Goal: Task Accomplishment & Management: Manage account settings

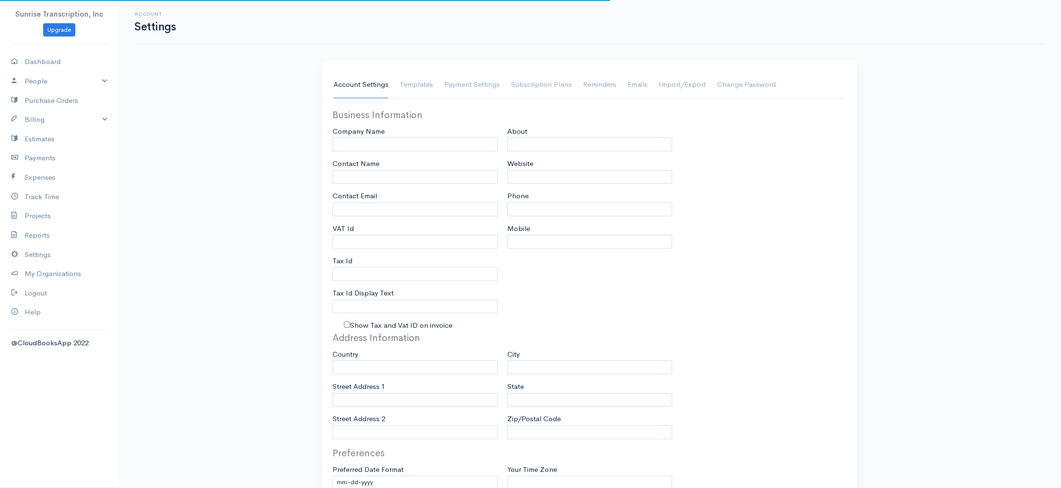
type input "Sunrise Transcription, Inc"
type input "[EMAIL_ADDRESS][DOMAIN_NAME]"
type input "Tax Id"
type input "Medical Transcription Service"
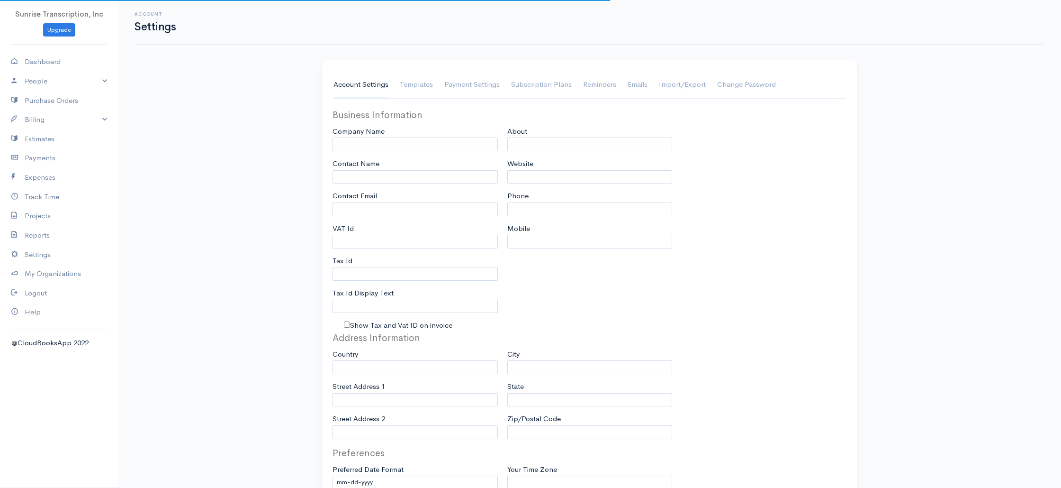
type input "[DOMAIN_NAME]"
type input "[PHONE_NUMBER]"
select select
type input "[STREET_ADDRESS]"
type input "[GEOGRAPHIC_DATA]"
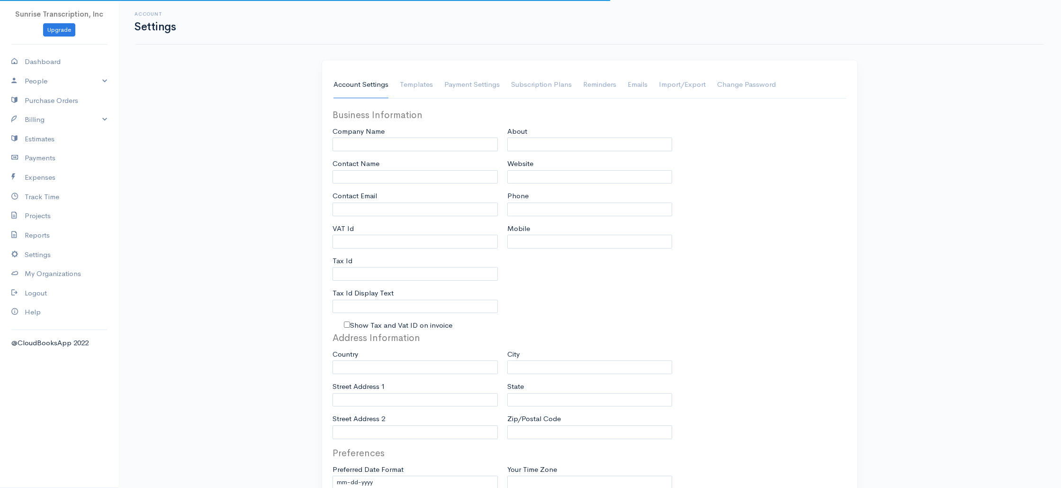
type input "[US_STATE]"
type input "33179-3899"
select select
type input "INVOICE"
type input "1333"
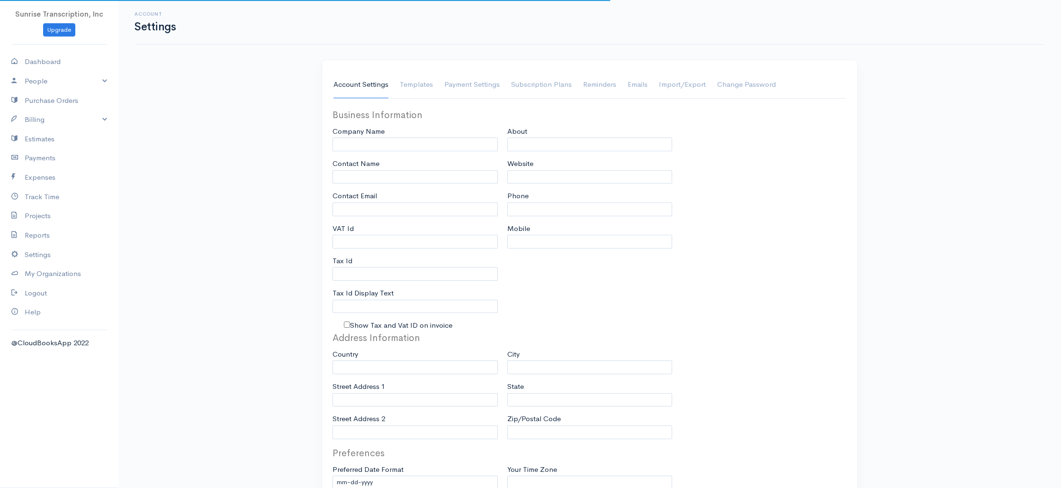
type input "103"
select select "3"
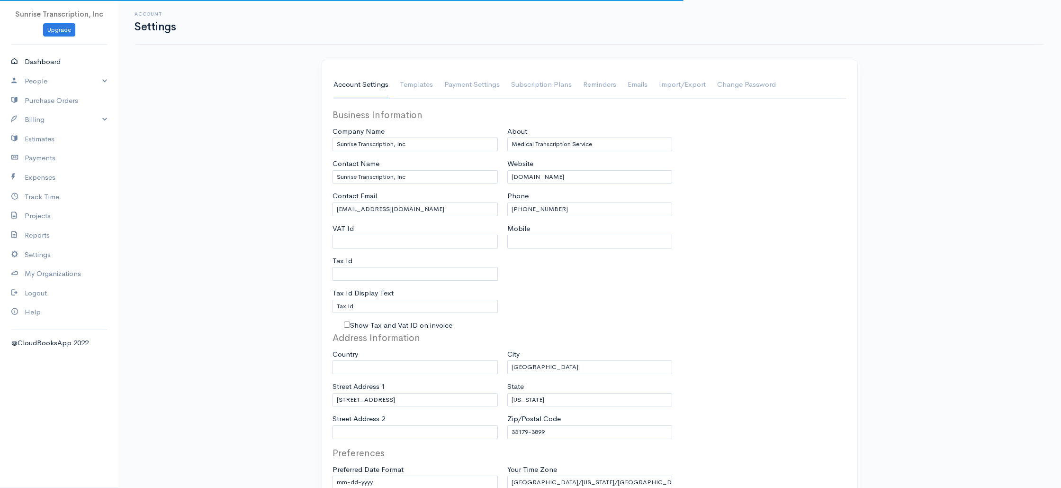
select select "[GEOGRAPHIC_DATA]"
select select "USD"
click at [42, 63] on link "Dashboard" at bounding box center [59, 61] width 118 height 19
select select "365"
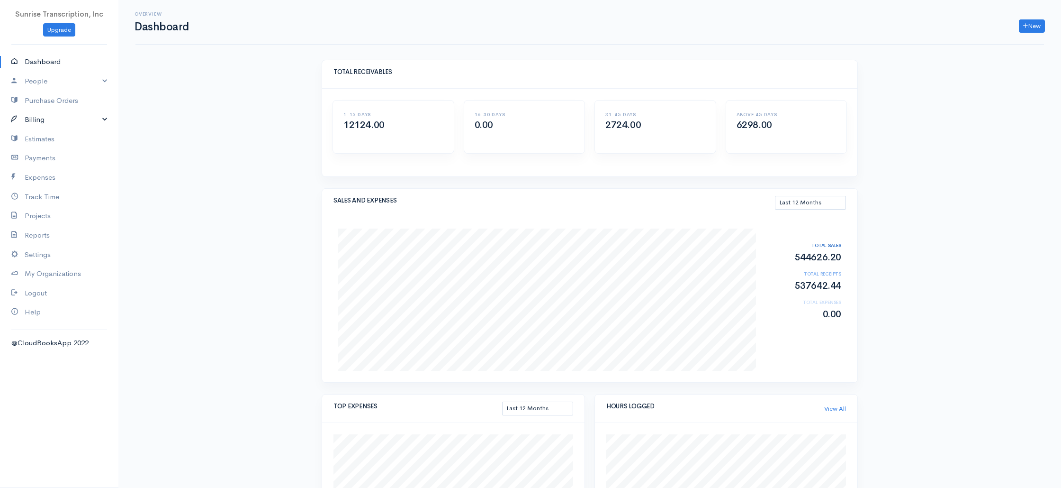
click at [32, 121] on link "Billing" at bounding box center [59, 119] width 118 height 19
click at [40, 140] on link "Invoice" at bounding box center [59, 137] width 118 height 17
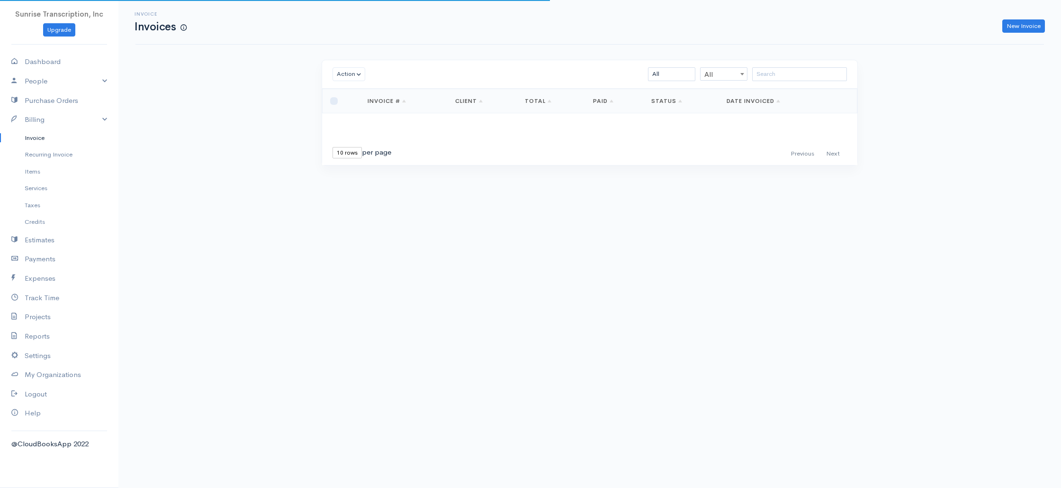
click at [196, 144] on div "Invoice Invoices New Invoice Action Archive Delete Download PDF Send [PERSON_NA…" at bounding box center [589, 100] width 943 height 200
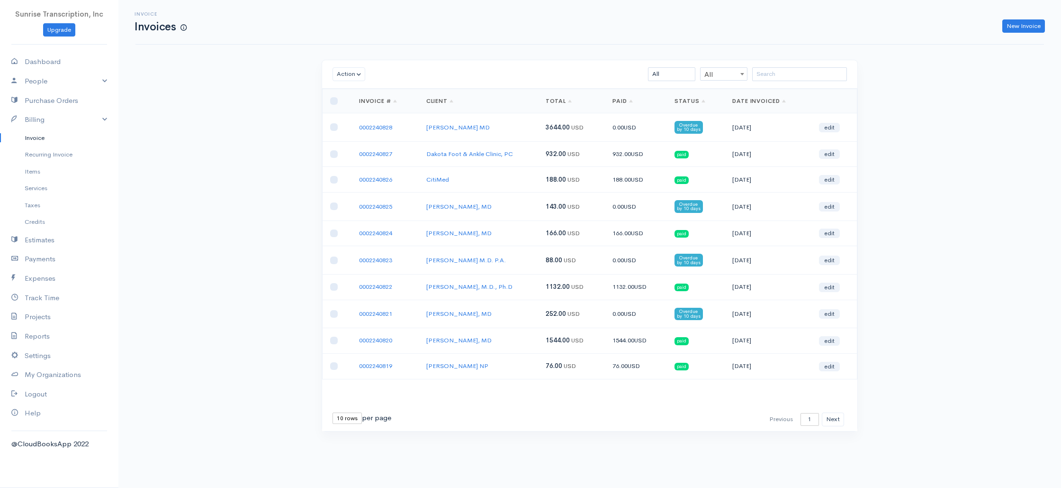
click at [297, 275] on div "Invoice Invoices New Invoice Action Archive Delete Download PDF Send [PERSON_NA…" at bounding box center [589, 233] width 943 height 466
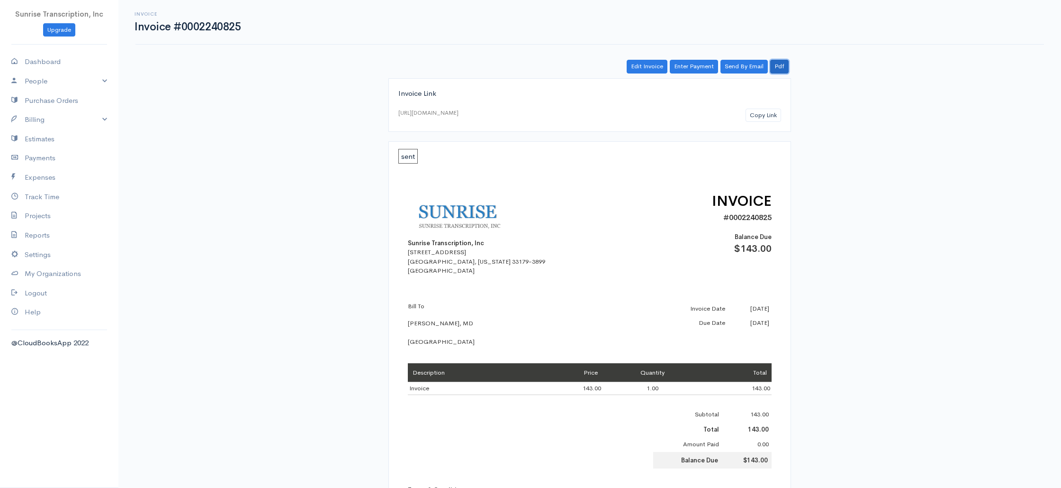
click at [786, 68] on link "Pdf" at bounding box center [779, 67] width 18 height 14
